Goal: Task Accomplishment & Management: Complete application form

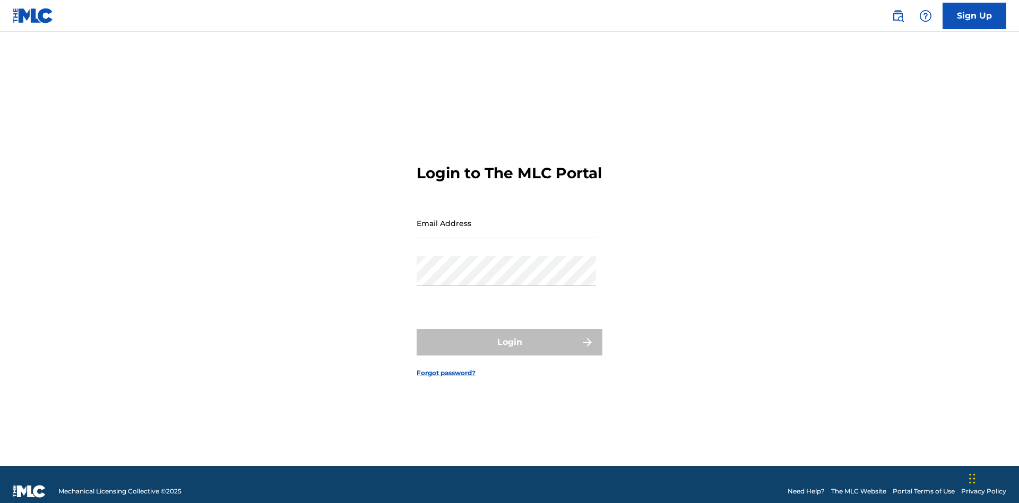
scroll to position [14, 0]
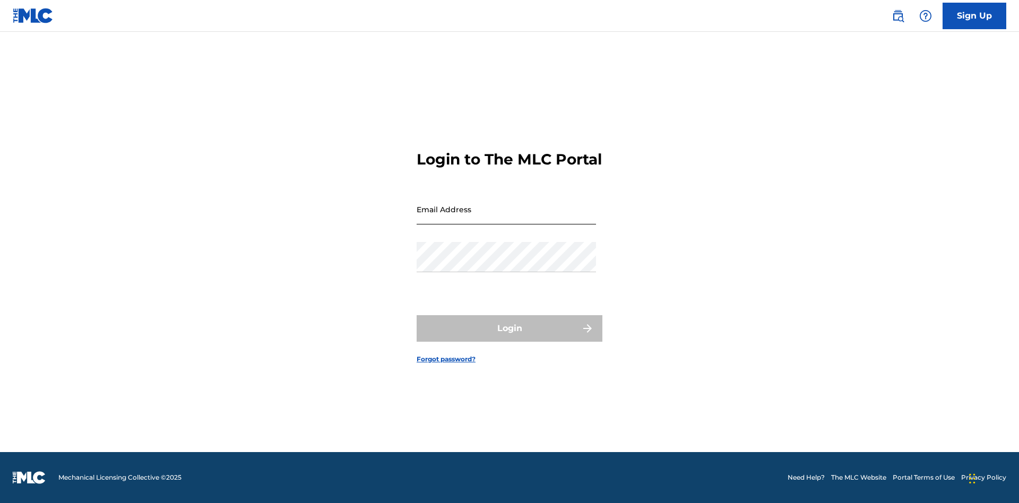
click at [506, 218] on input "Email Address" at bounding box center [506, 209] width 179 height 30
type input "[EMAIL_ADDRESS][DOMAIN_NAME]"
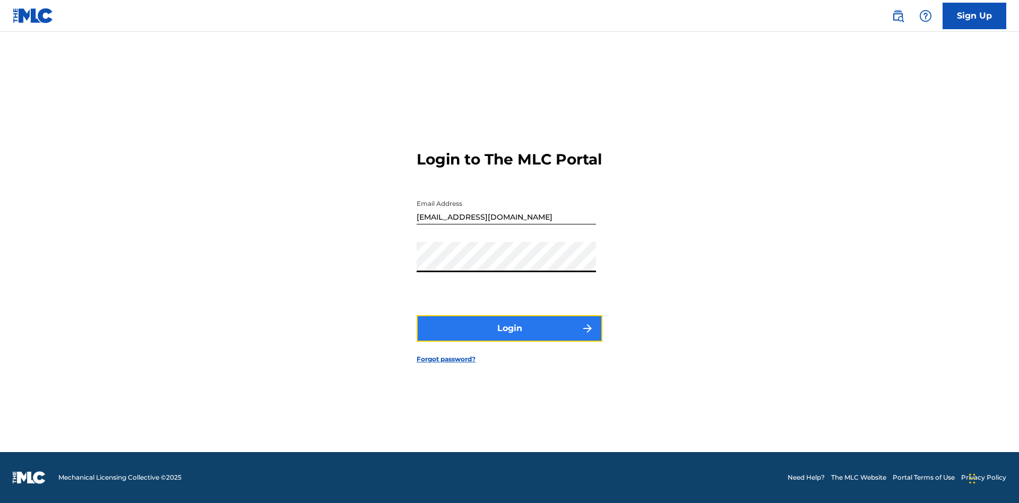
click at [509, 337] on button "Login" at bounding box center [510, 328] width 186 height 27
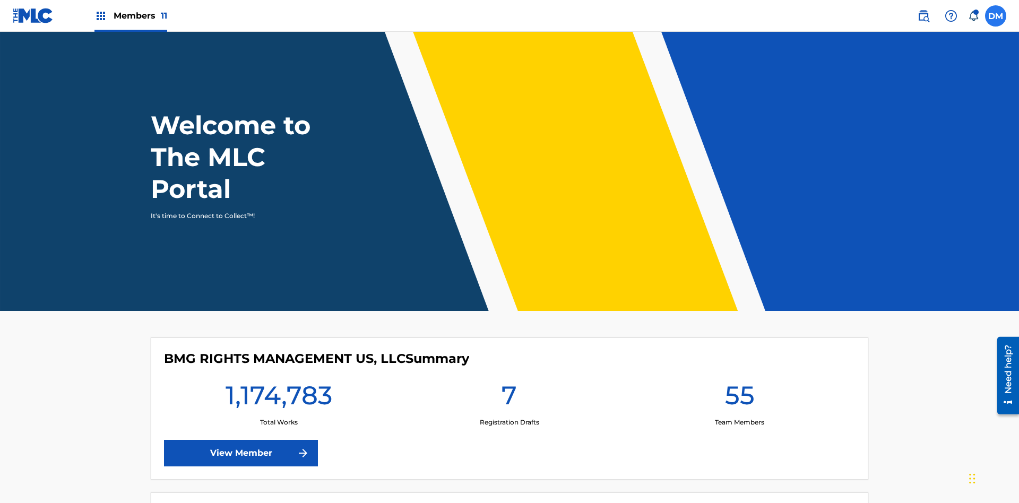
click at [995, 15] on label at bounding box center [995, 15] width 21 height 21
click at [995, 16] on input "[PERSON_NAME] [PERSON_NAME] [PERSON_NAME][EMAIL_ADDRESS][DOMAIN_NAME] Notificat…" at bounding box center [995, 16] width 0 height 0
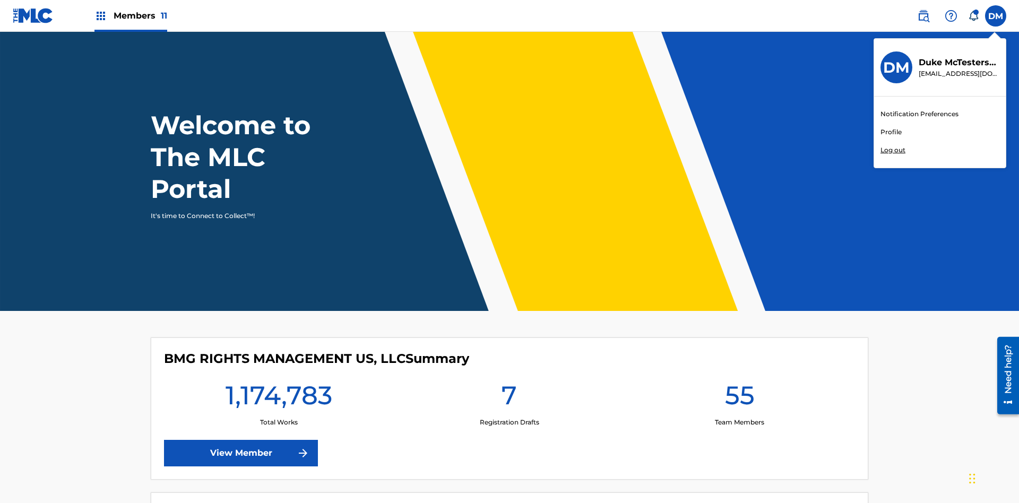
scroll to position [64, 0]
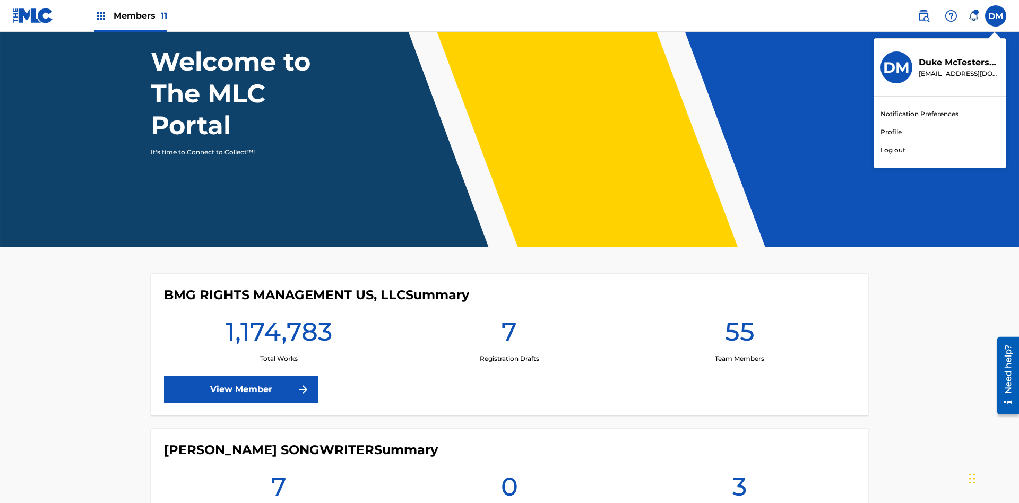
click at [890, 132] on link "Profile" at bounding box center [890, 132] width 21 height 10
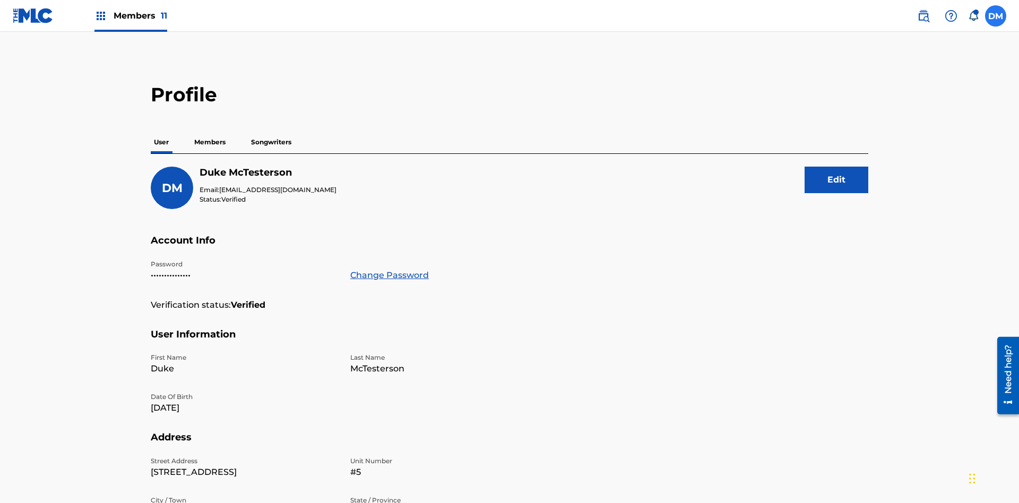
scroll to position [67, 0]
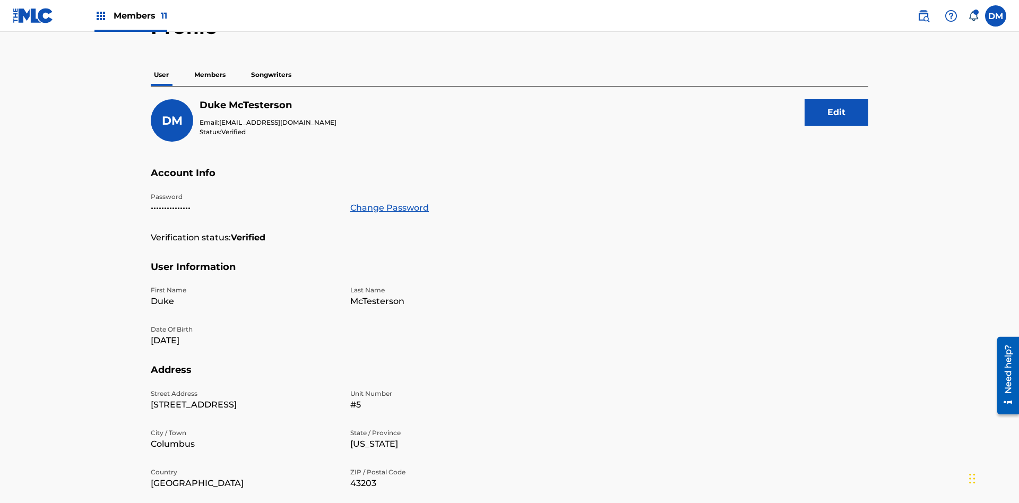
click at [210, 75] on p "Members" at bounding box center [210, 75] width 38 height 22
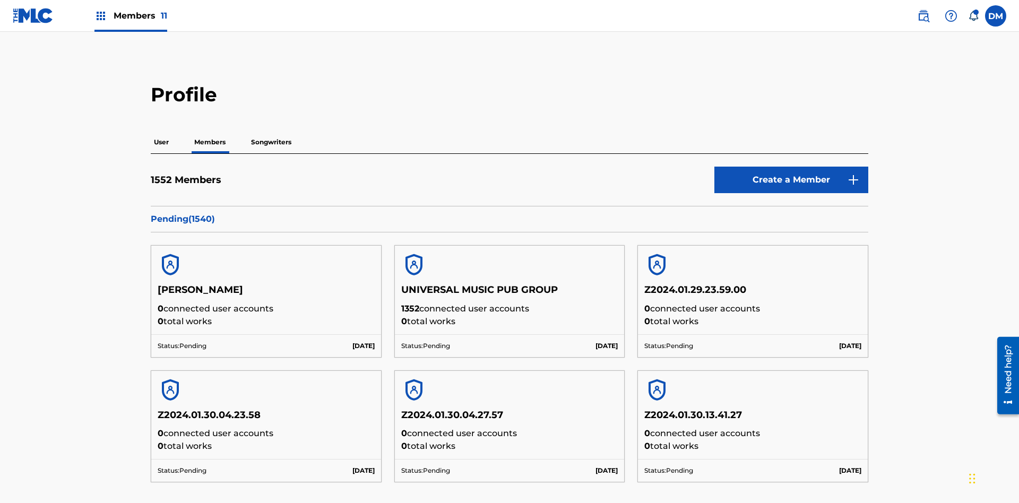
scroll to position [103, 0]
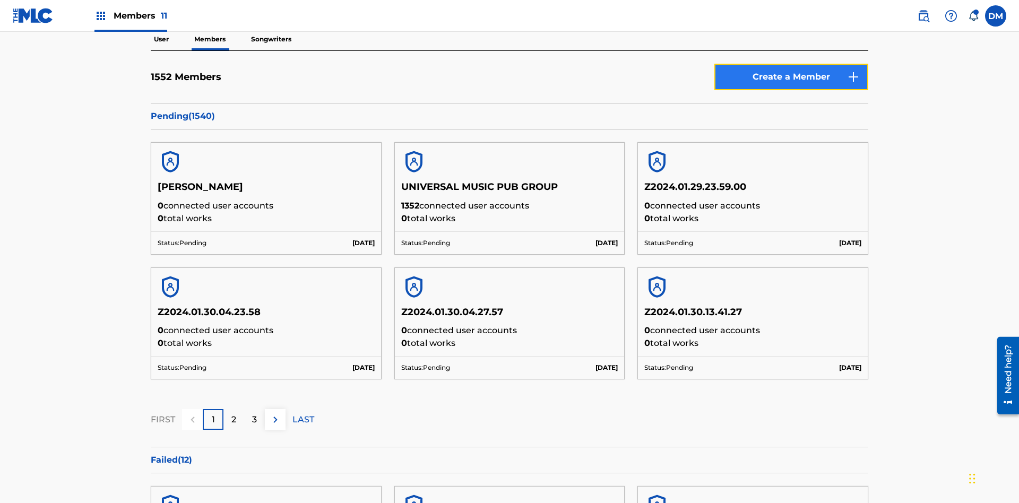
click at [791, 77] on link "Create a Member" at bounding box center [791, 77] width 154 height 27
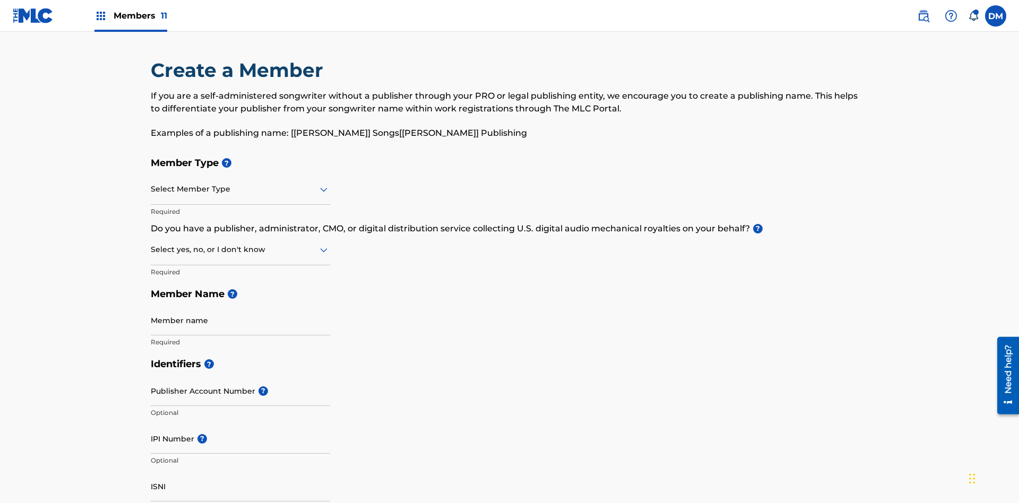
scroll to position [120, 0]
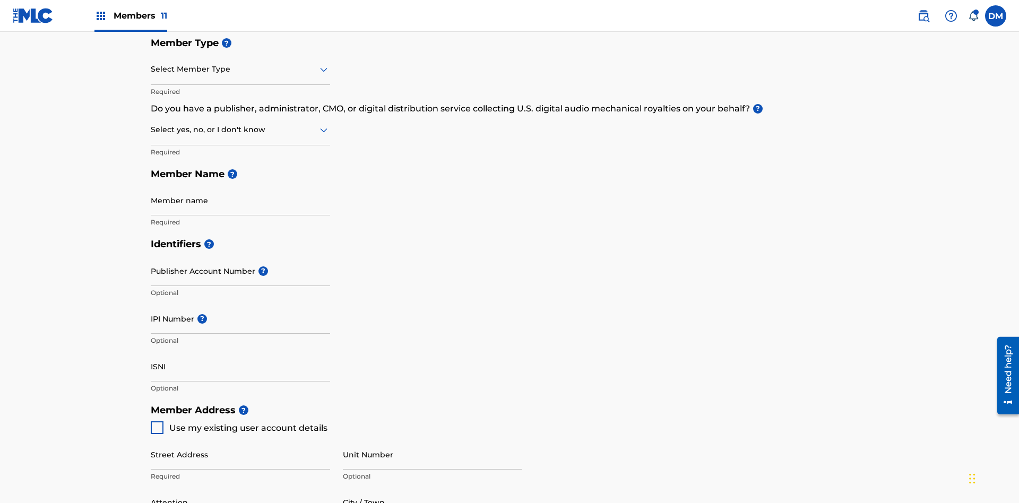
click at [151, 69] on input "text" at bounding box center [152, 69] width 2 height 11
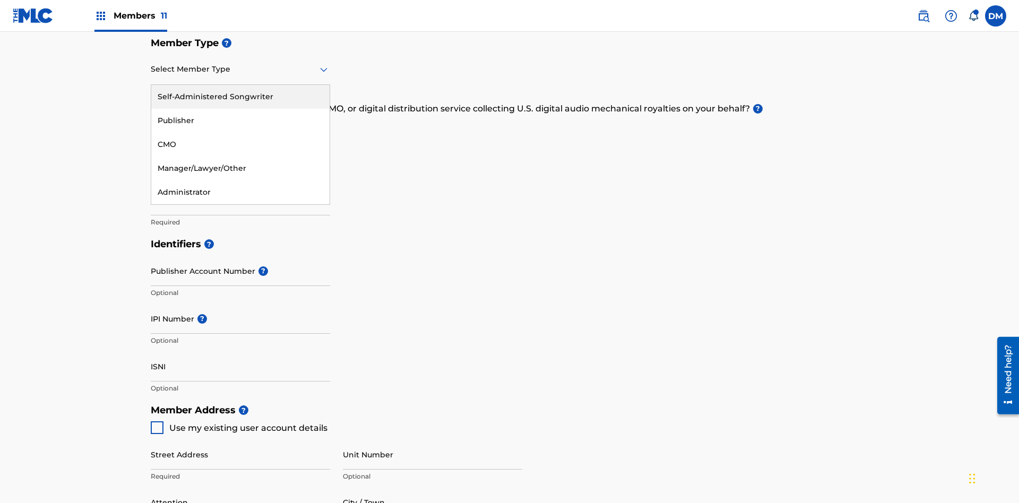
click at [240, 120] on div "Publisher" at bounding box center [240, 121] width 178 height 24
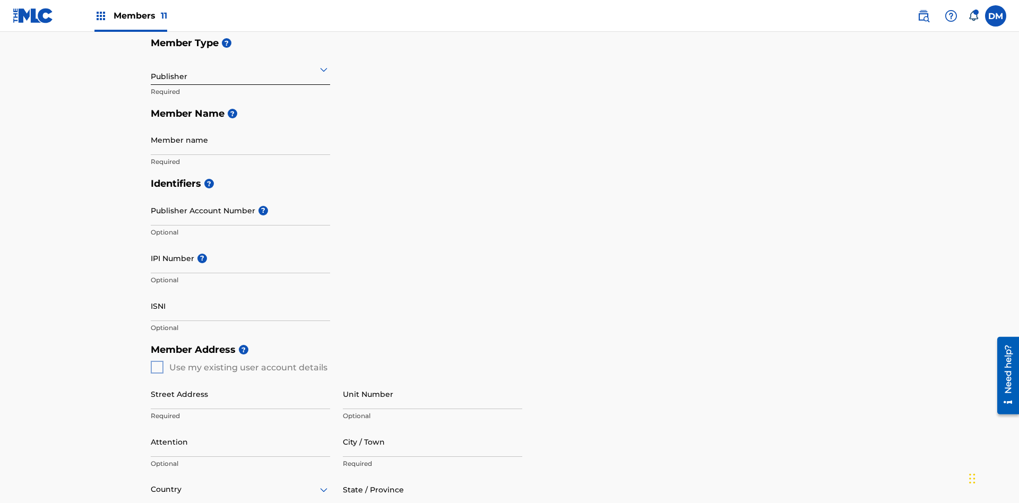
click at [151, 69] on input "text" at bounding box center [152, 69] width 2 height 11
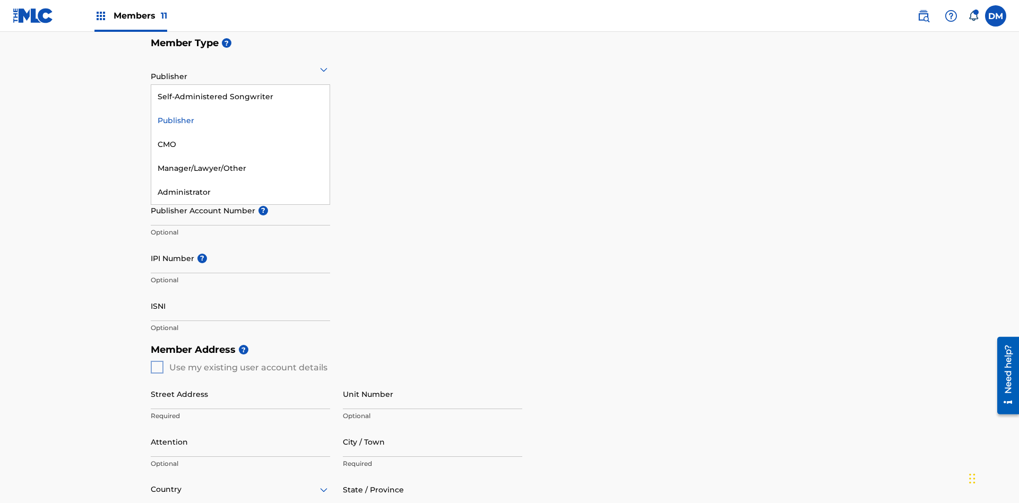
click at [240, 144] on div "CMO" at bounding box center [240, 145] width 178 height 24
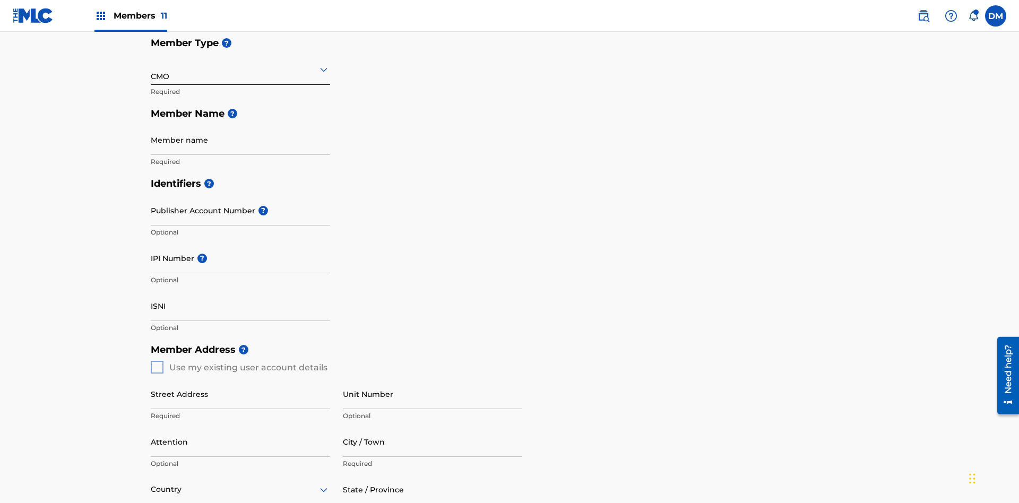
click at [151, 69] on input "text" at bounding box center [152, 69] width 2 height 11
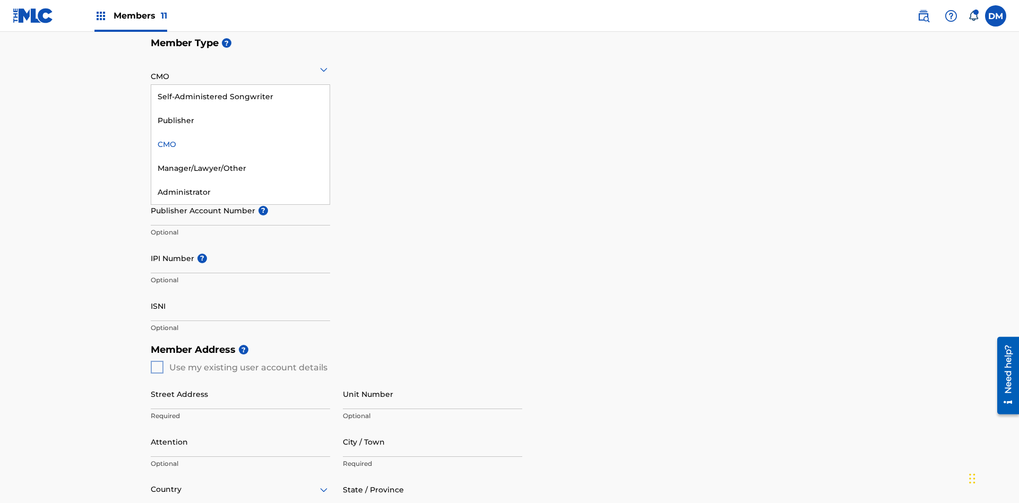
click at [240, 97] on div "Self-Administered Songwriter" at bounding box center [240, 97] width 178 height 24
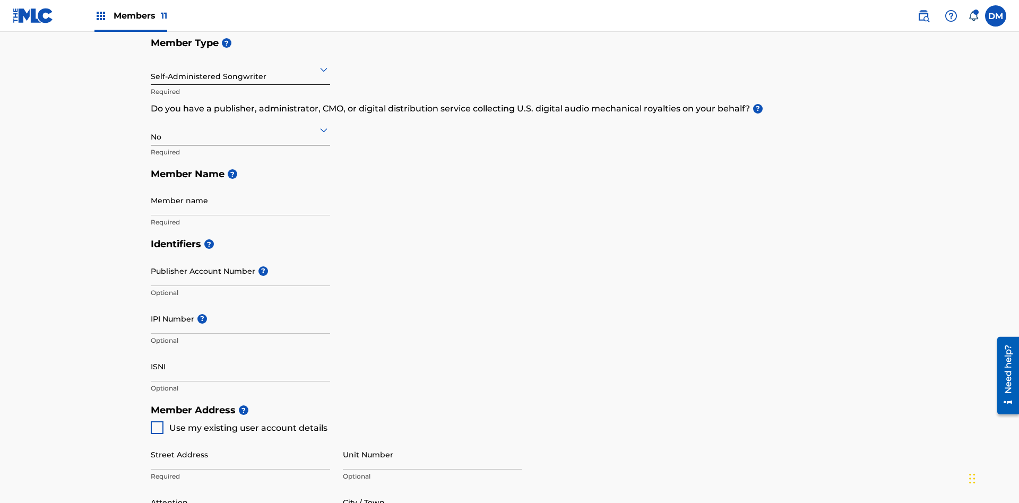
click at [151, 69] on input "text" at bounding box center [152, 69] width 2 height 11
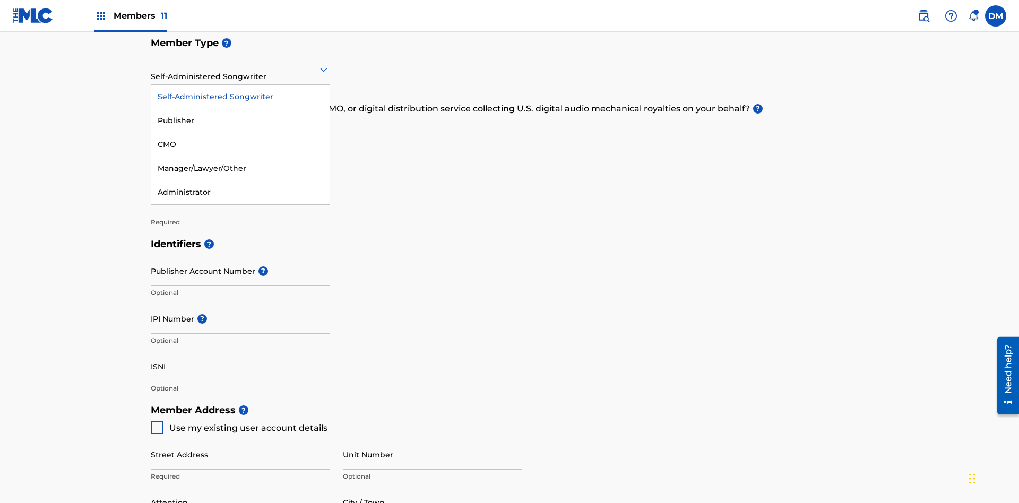
click at [240, 168] on div "Manager/Lawyer/Other" at bounding box center [240, 169] width 178 height 24
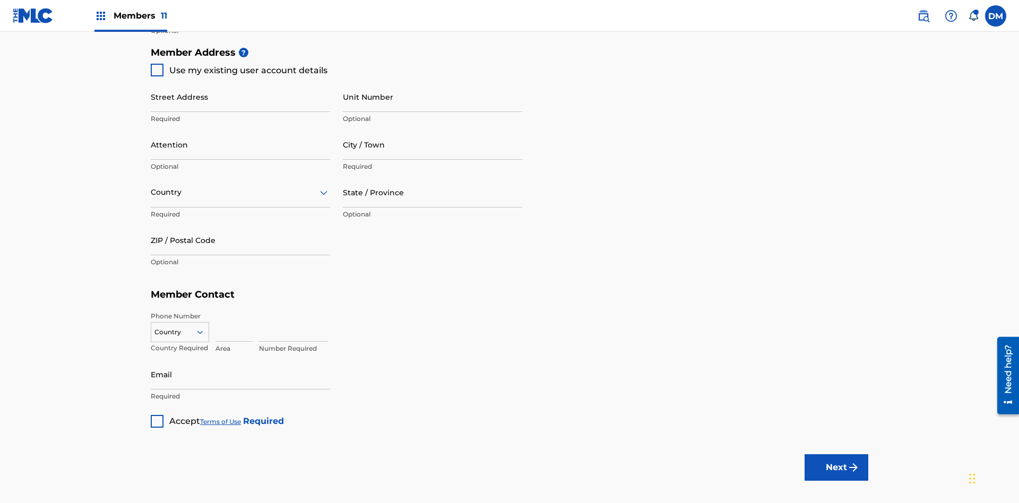
scroll to position [180, 0]
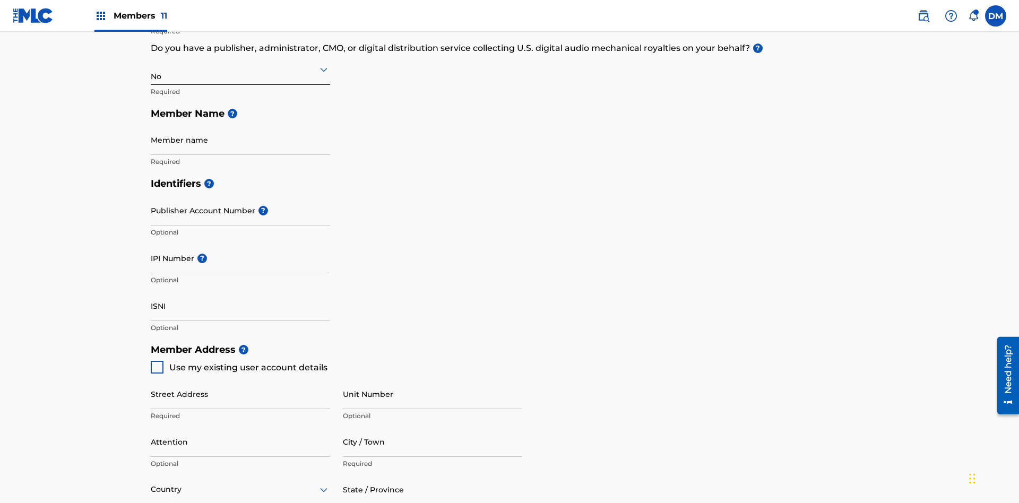
click at [151, 69] on input "text" at bounding box center [152, 69] width 2 height 11
click at [240, 97] on div "Yes" at bounding box center [240, 97] width 178 height 24
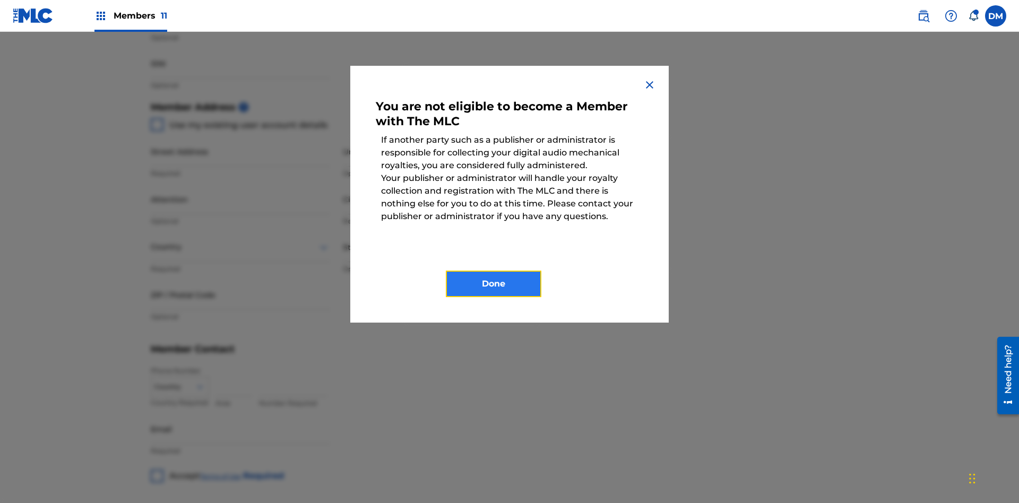
click at [493, 284] on button "Done" at bounding box center [494, 284] width 96 height 27
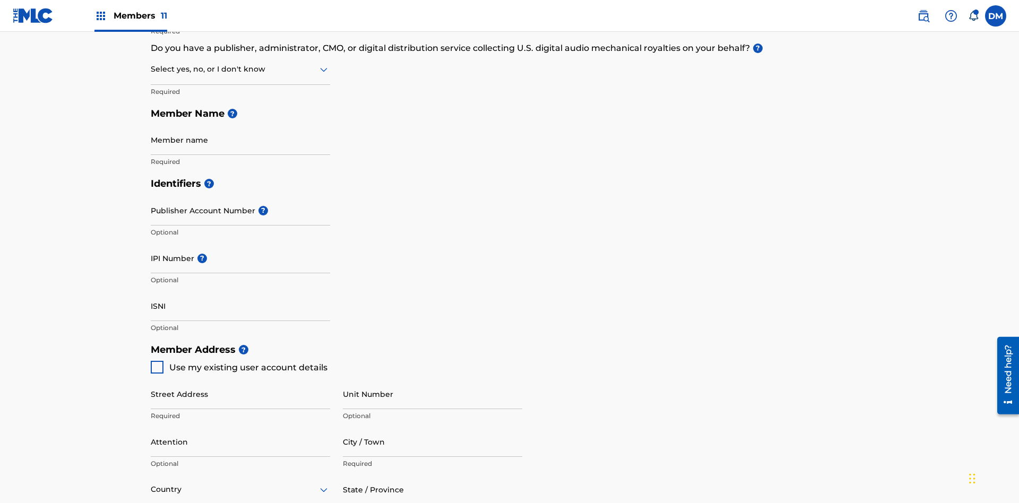
click at [151, 69] on input "text" at bounding box center [152, 69] width 2 height 11
click at [240, 144] on div "I don't know" at bounding box center [240, 145] width 178 height 24
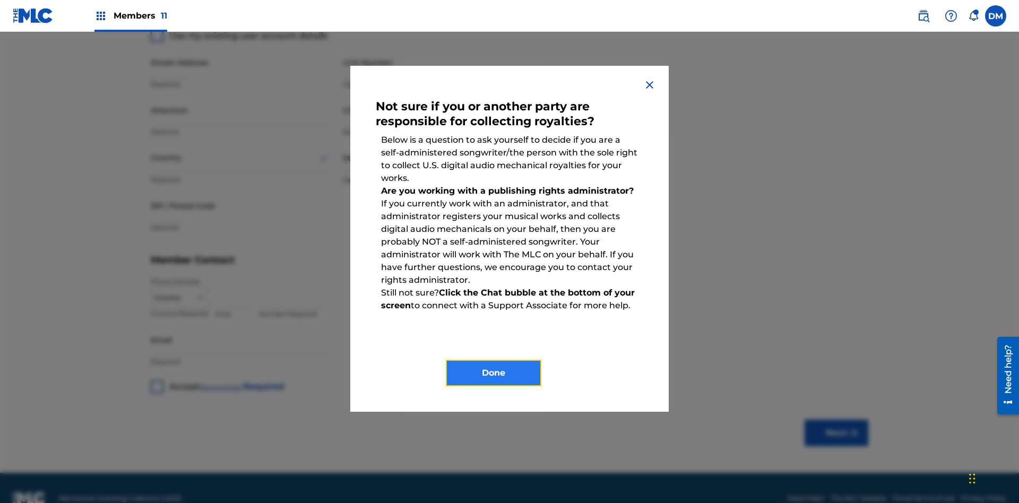
click at [493, 373] on button "Done" at bounding box center [494, 373] width 96 height 27
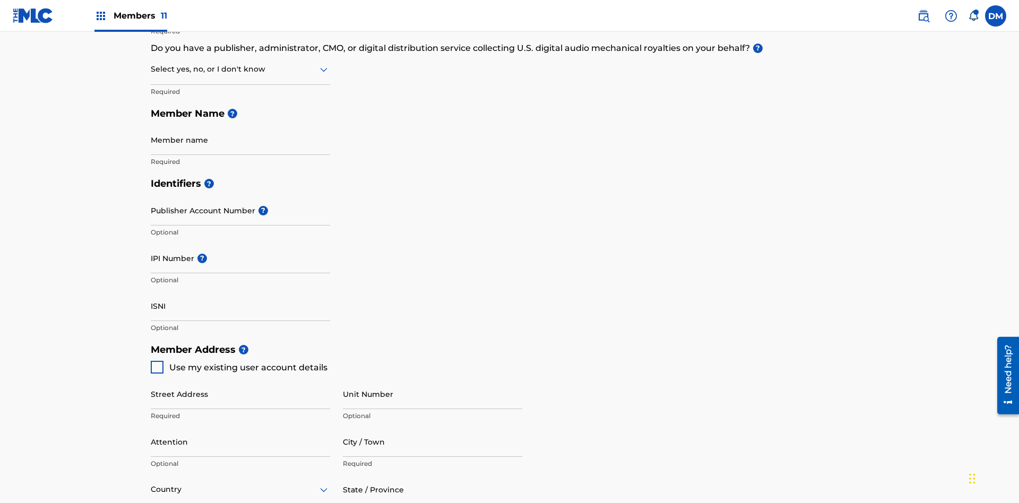
click at [151, 69] on input "text" at bounding box center [152, 69] width 2 height 11
click at [240, 120] on div "No" at bounding box center [240, 121] width 178 height 24
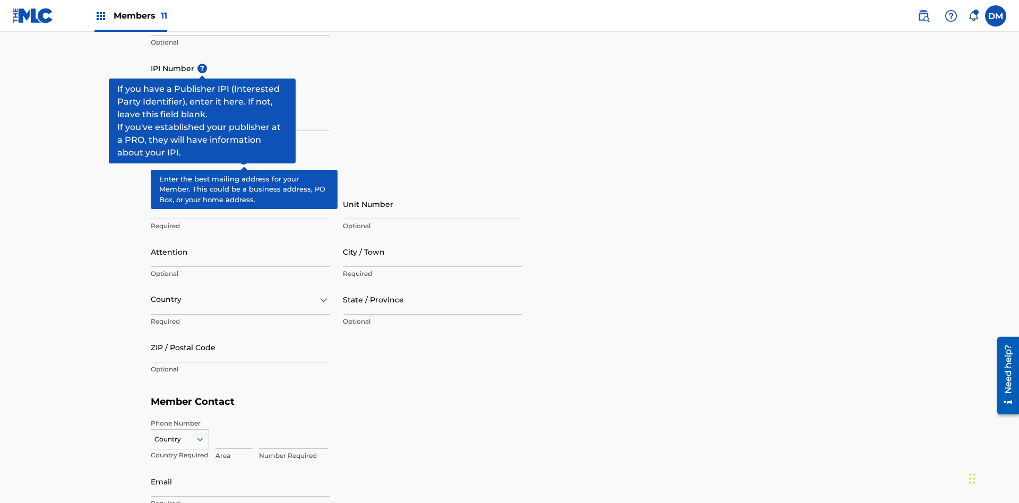
scroll to position [461, 0]
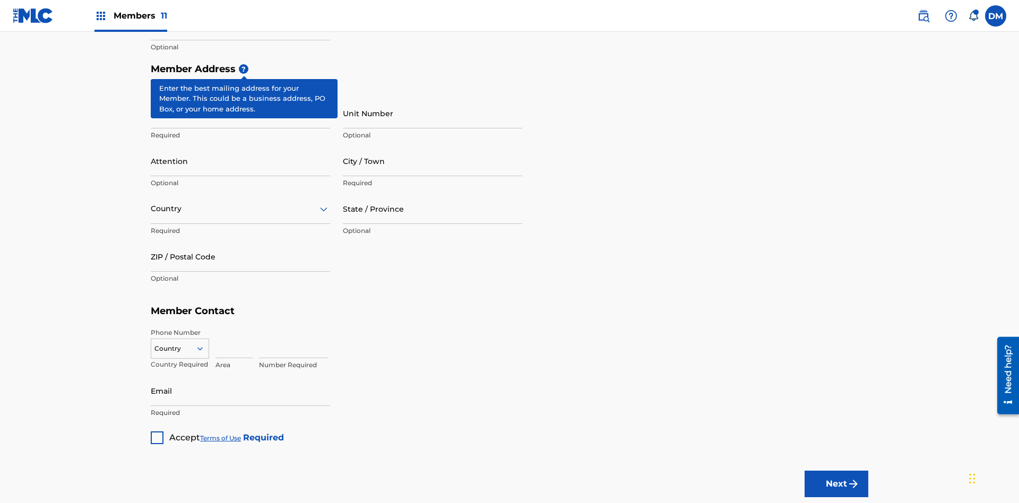
type input "Z2025.09.18.04.30.15"
click at [240, 98] on input "Street Address" at bounding box center [240, 113] width 179 height 30
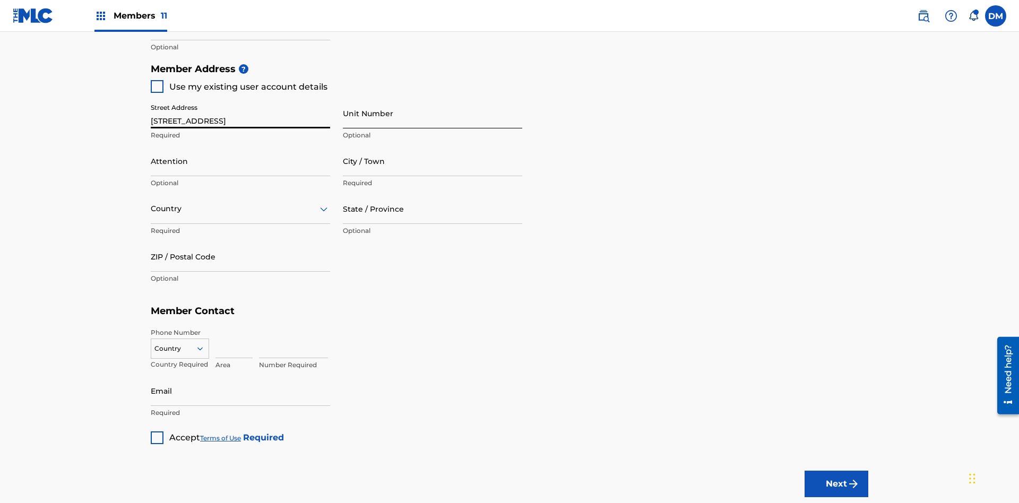
type input "[STREET_ADDRESS]"
click at [432, 98] on input "Unit Number" at bounding box center [432, 113] width 179 height 30
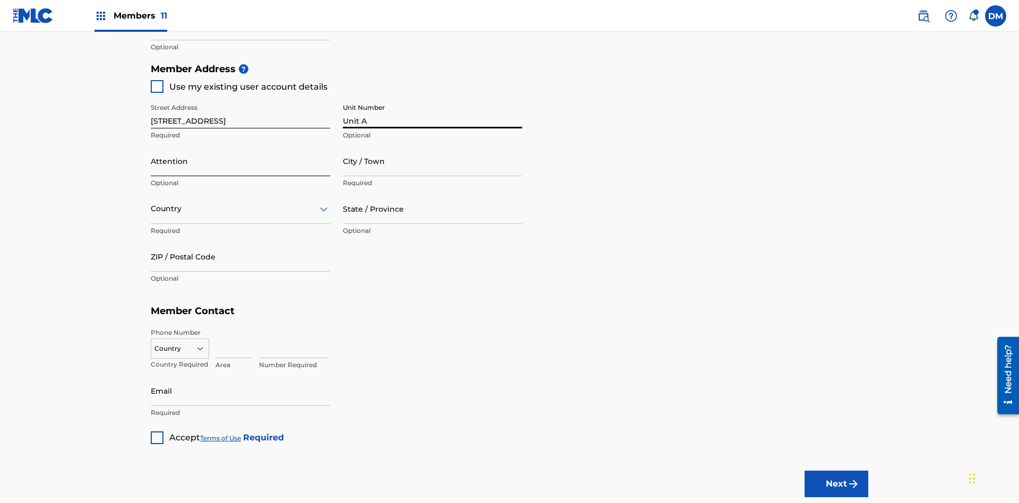
type input "Unit A"
click at [240, 146] on input "Attention" at bounding box center [240, 161] width 179 height 30
type input "[PERSON_NAME]"
click at [432, 146] on input "City / Town" at bounding box center [432, 161] width 179 height 30
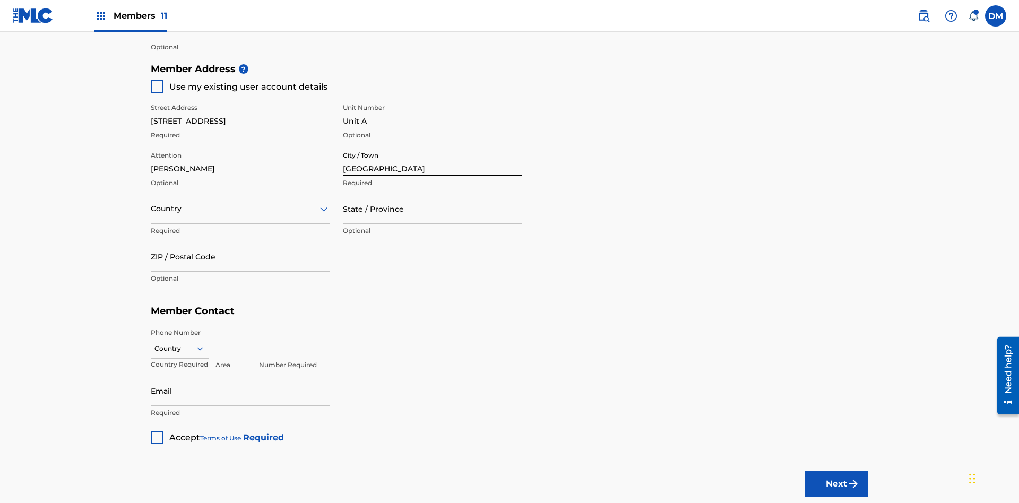
type input "[GEOGRAPHIC_DATA]"
click at [151, 203] on input "text" at bounding box center [152, 208] width 2 height 11
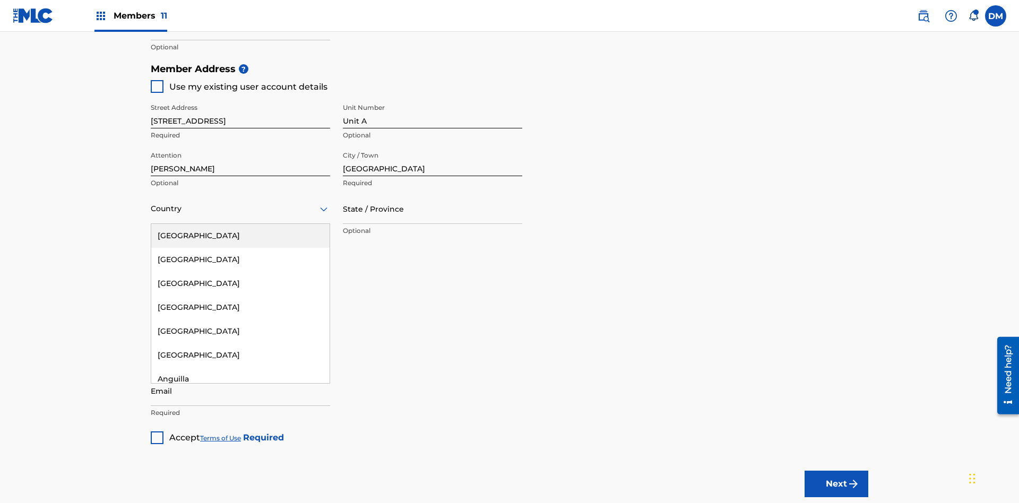
click at [240, 224] on div "[GEOGRAPHIC_DATA]" at bounding box center [240, 236] width 178 height 24
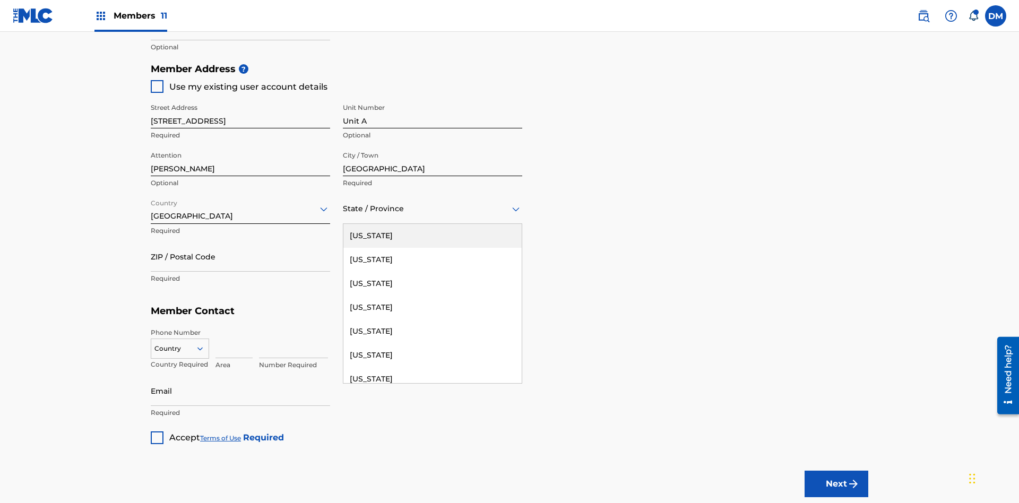
scroll to position [533, 0]
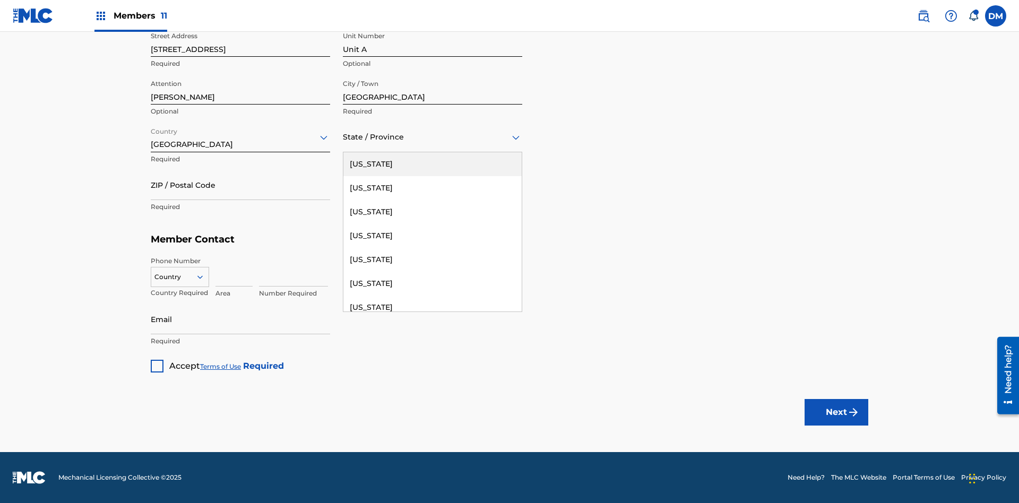
click at [240, 185] on input "ZIP / Postal Code" at bounding box center [240, 185] width 179 height 30
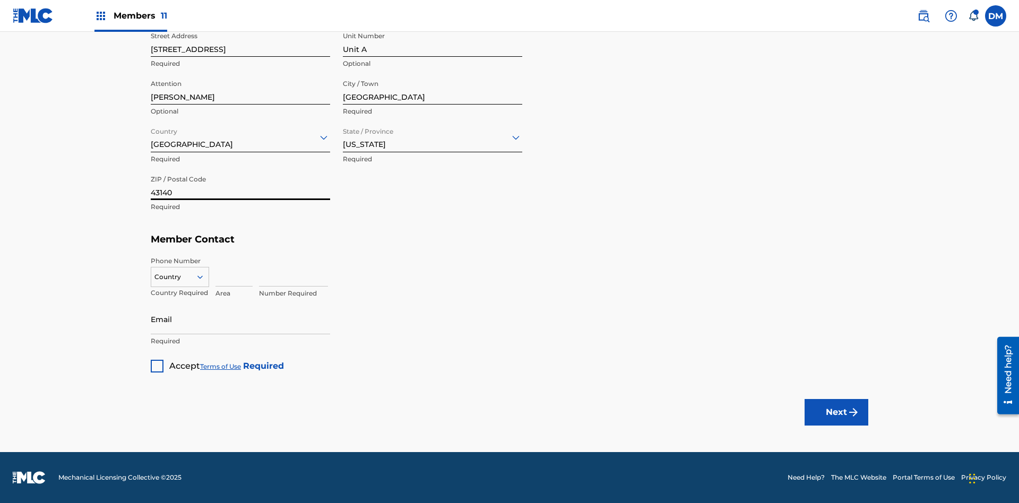
type input "43140"
click at [204, 276] on icon at bounding box center [200, 277] width 10 height 10
click at [234, 271] on input at bounding box center [233, 271] width 37 height 30
click at [293, 271] on input at bounding box center [293, 271] width 69 height 30
click at [240, 319] on input "Email" at bounding box center [240, 319] width 179 height 30
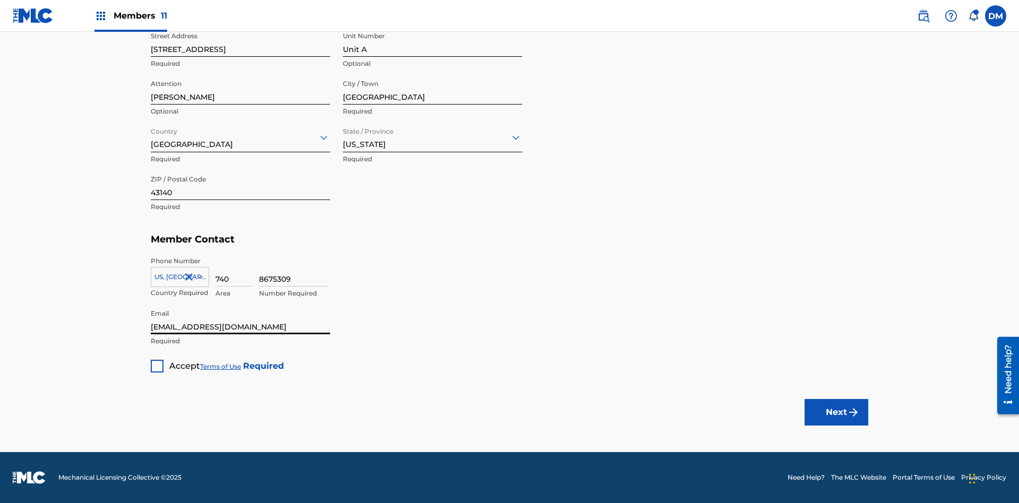
click at [157, 366] on div at bounding box center [157, 366] width 13 height 13
click at [836, 412] on button "Next" at bounding box center [836, 412] width 64 height 27
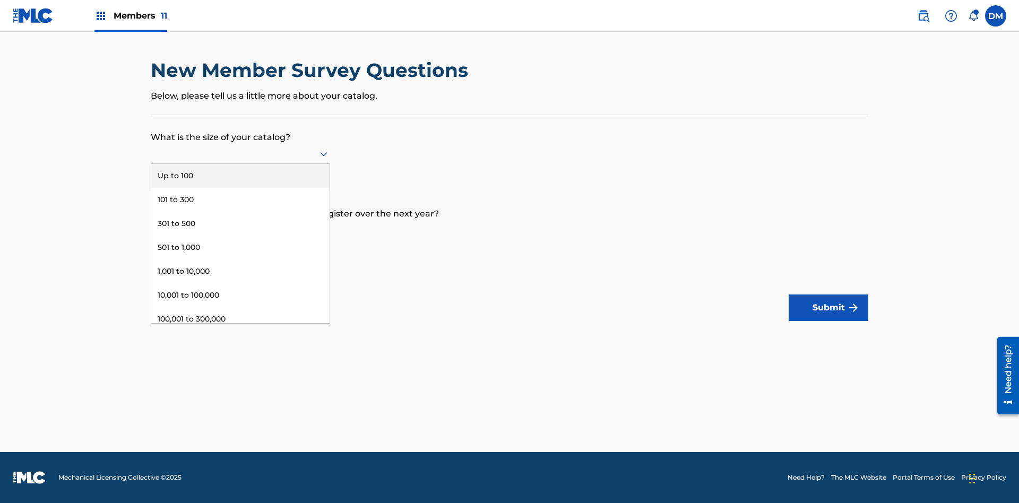
click at [240, 223] on div "301 to 500" at bounding box center [240, 224] width 178 height 24
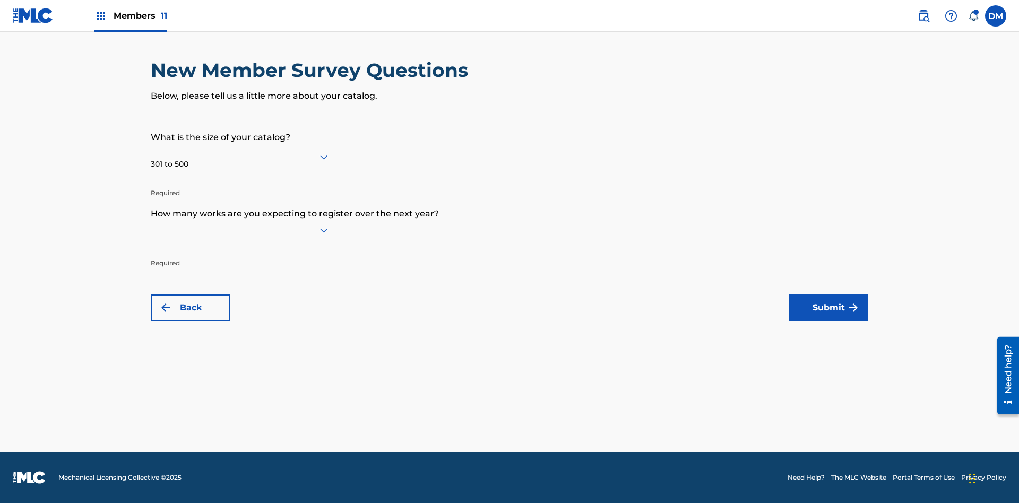
click at [151, 230] on input "text" at bounding box center [152, 229] width 2 height 11
